Goal: Task Accomplishment & Management: Complete application form

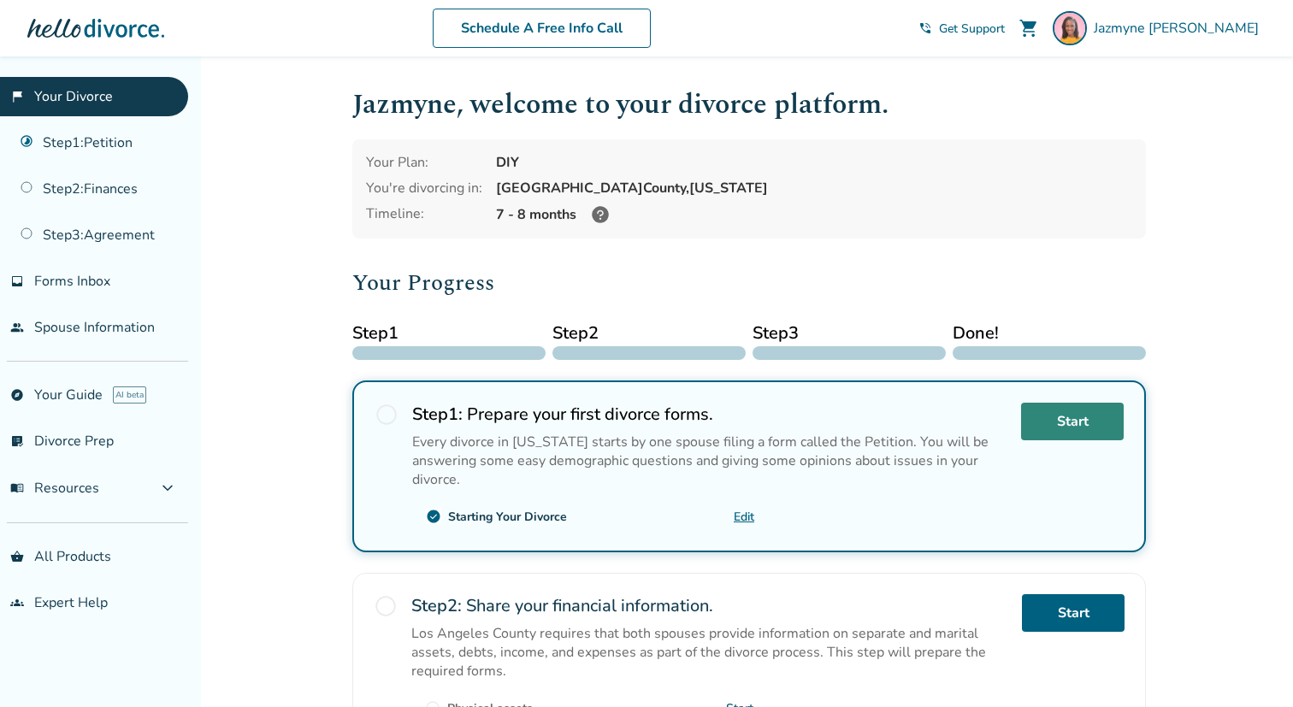
click at [1102, 415] on link "Start" at bounding box center [1072, 422] width 103 height 38
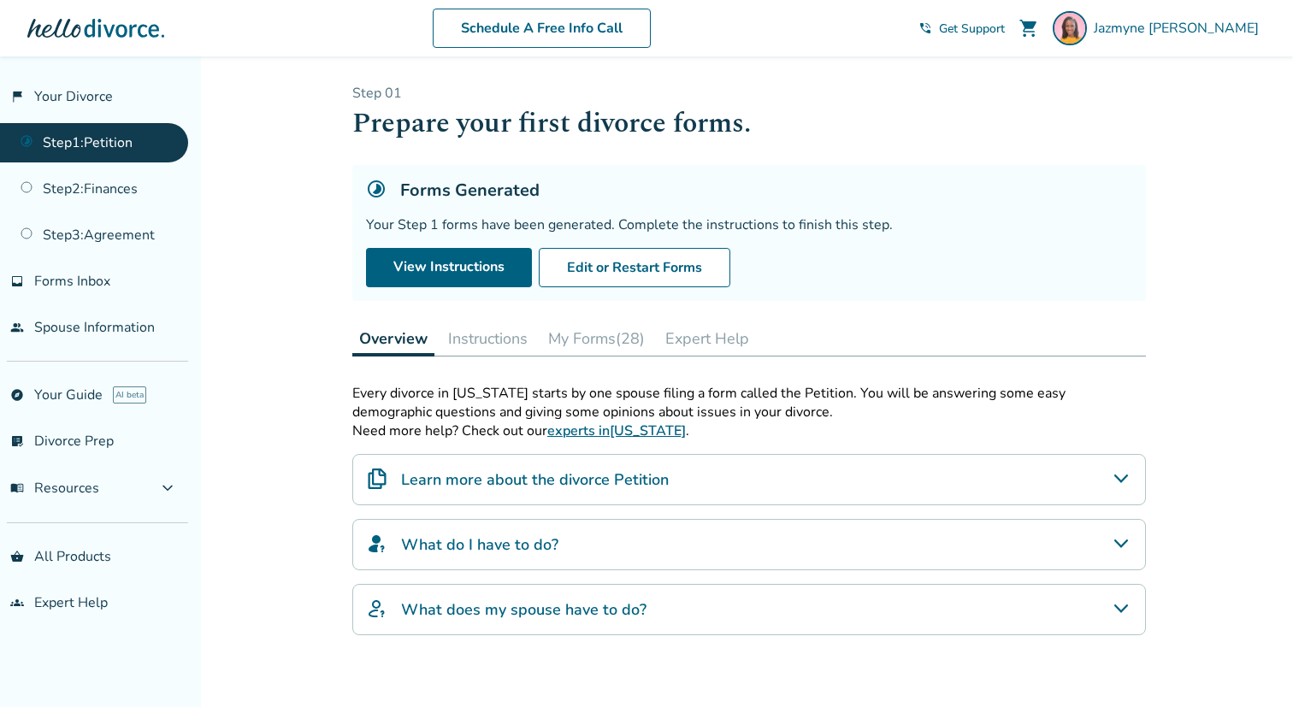
click at [491, 328] on button "Instructions" at bounding box center [487, 339] width 93 height 34
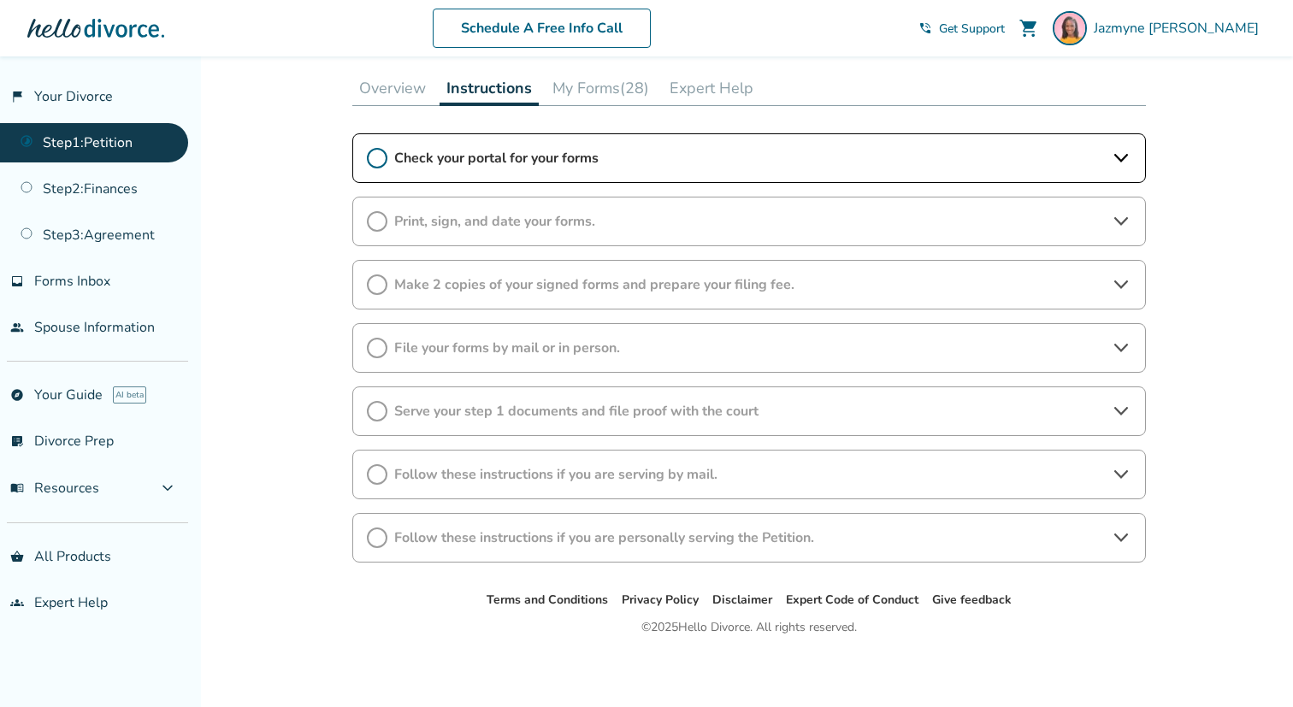
scroll to position [252, 0]
click at [1120, 282] on icon at bounding box center [1121, 283] width 21 height 21
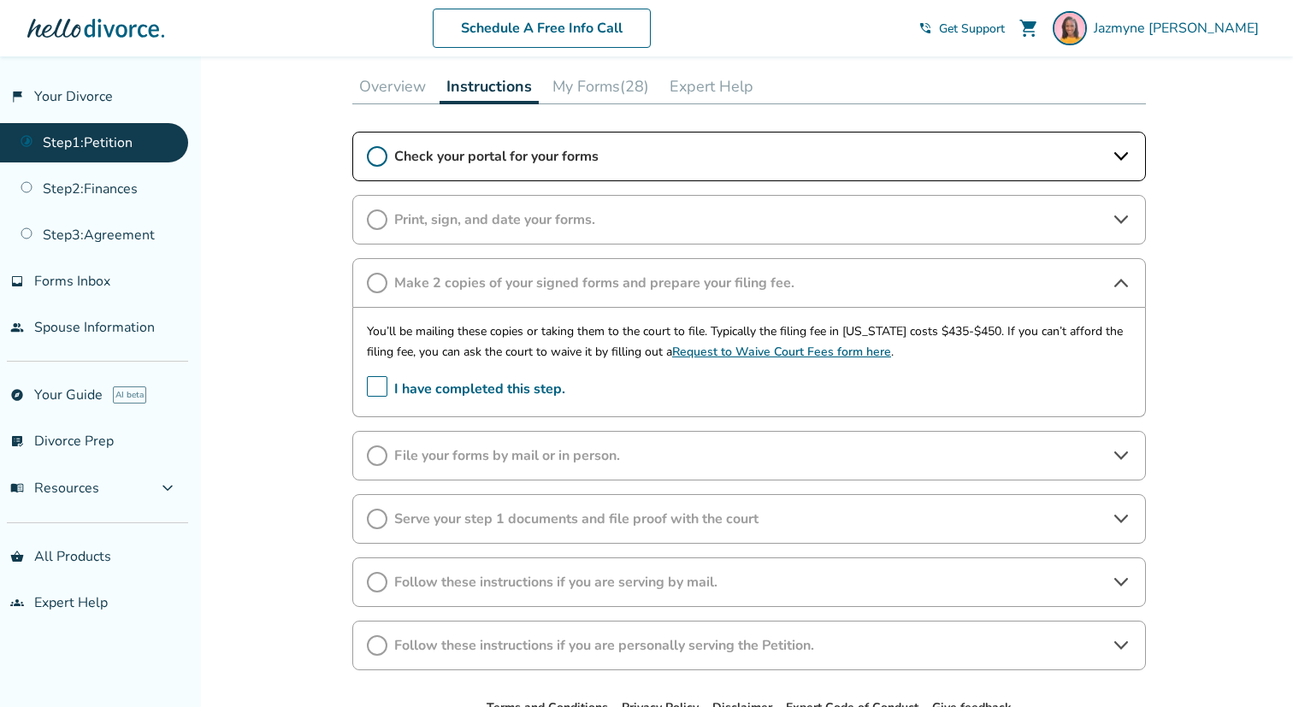
click at [1126, 218] on icon at bounding box center [1121, 220] width 21 height 21
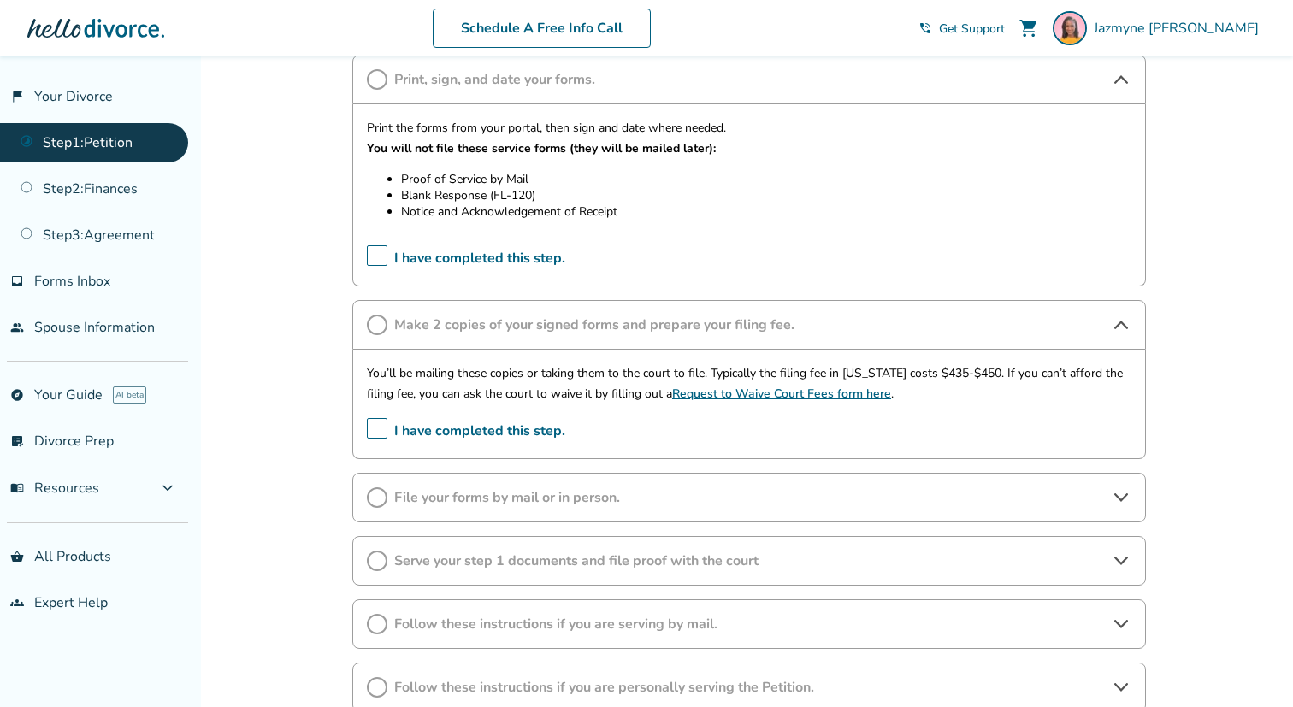
scroll to position [394, 0]
click at [1103, 499] on span "File your forms by mail or in person." at bounding box center [749, 496] width 710 height 19
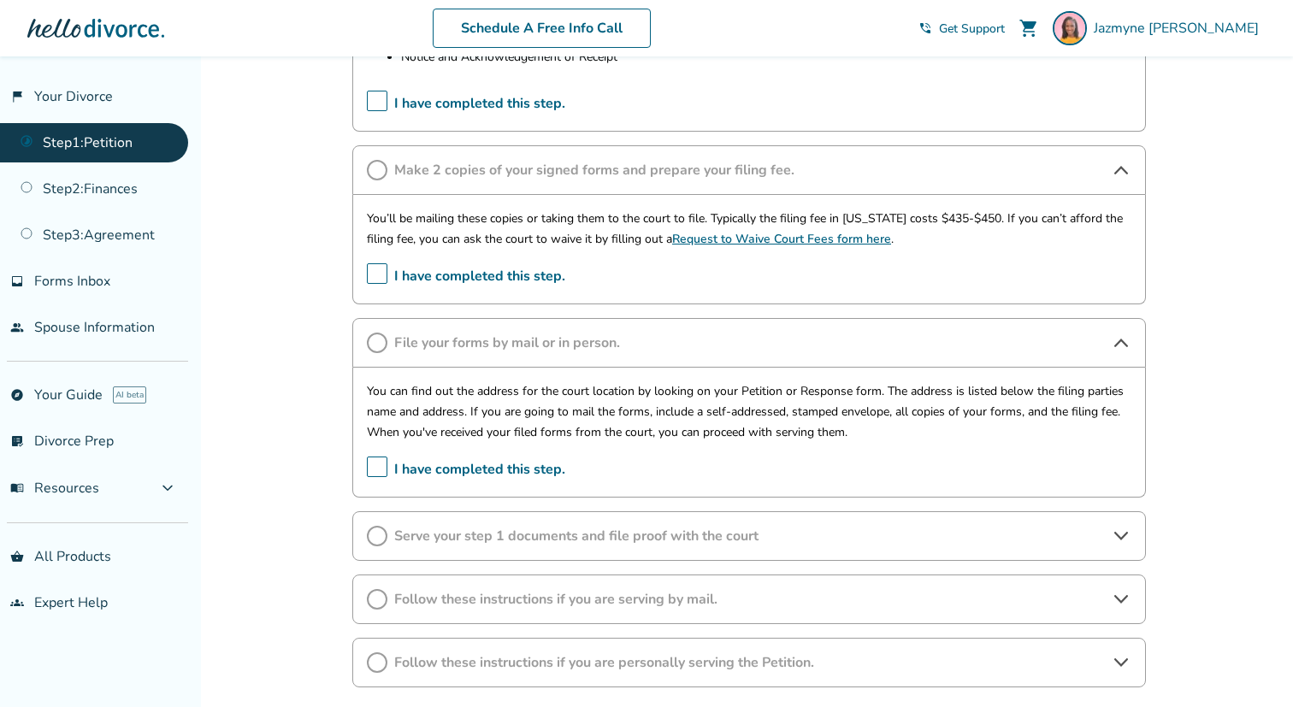
scroll to position [558, 0]
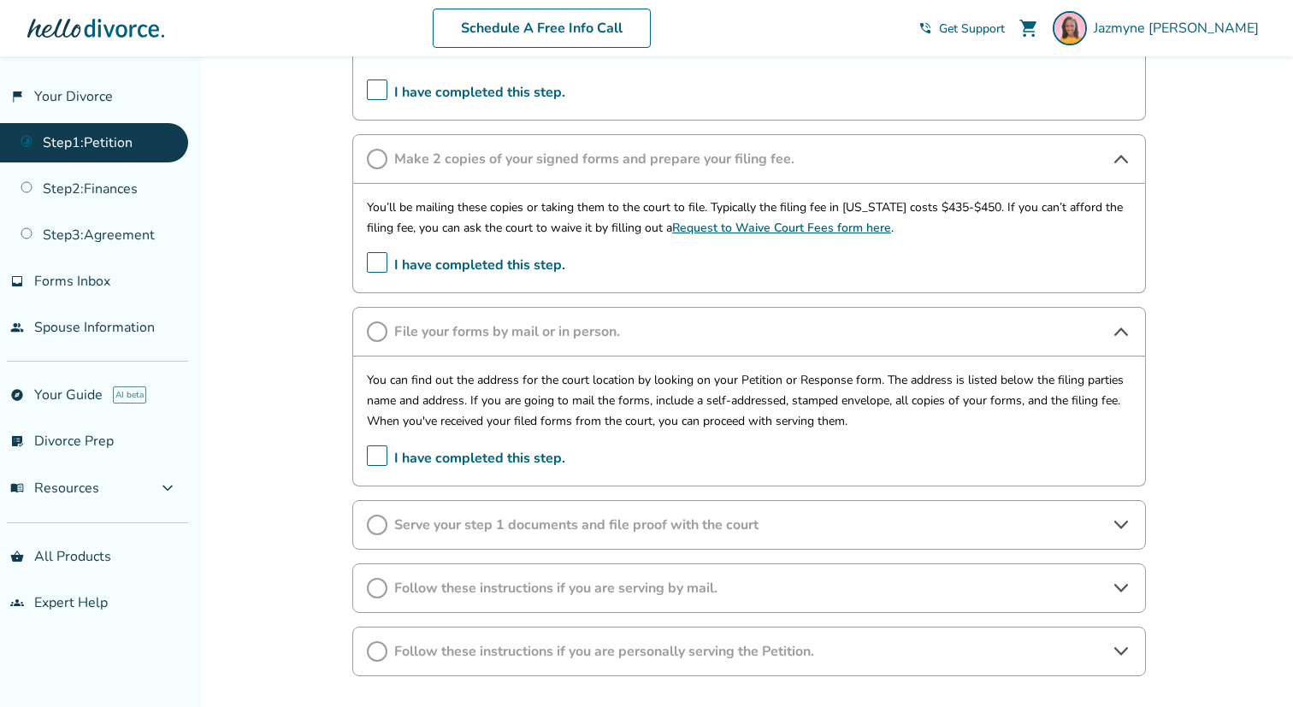
click at [1121, 528] on icon at bounding box center [1121, 525] width 14 height 9
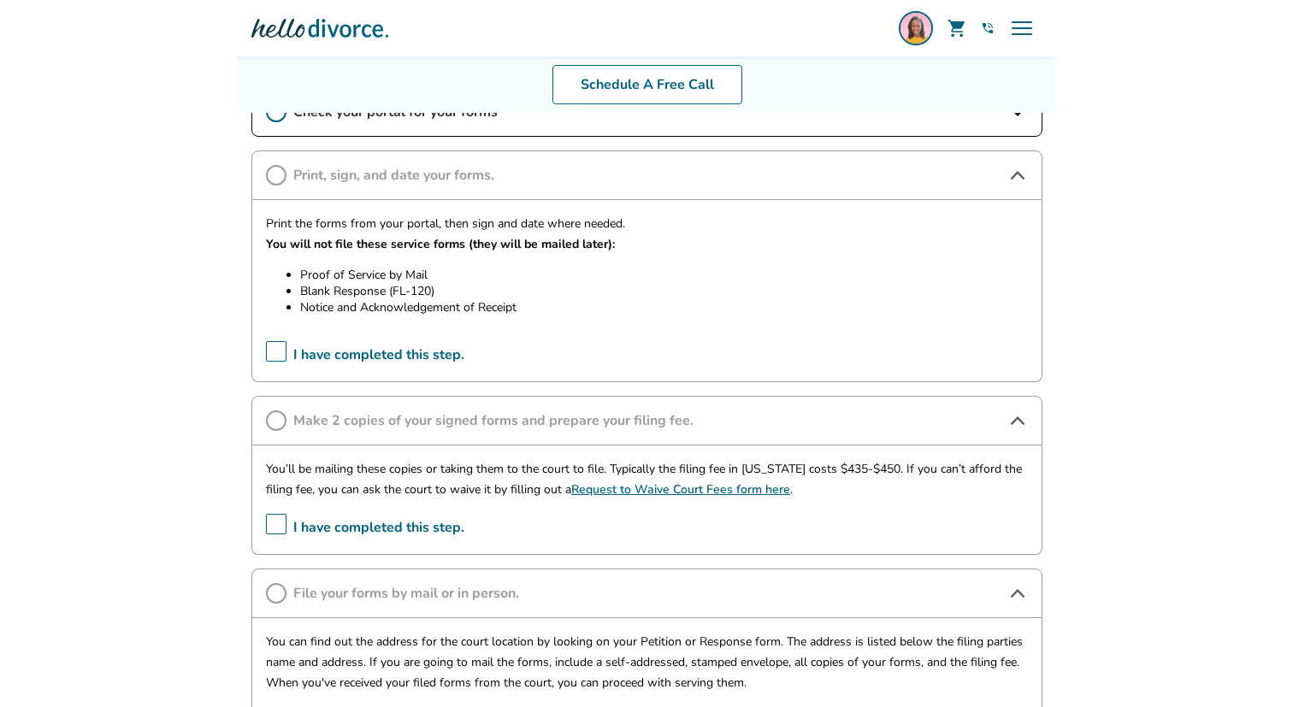
scroll to position [327, 0]
